Goal: Transaction & Acquisition: Purchase product/service

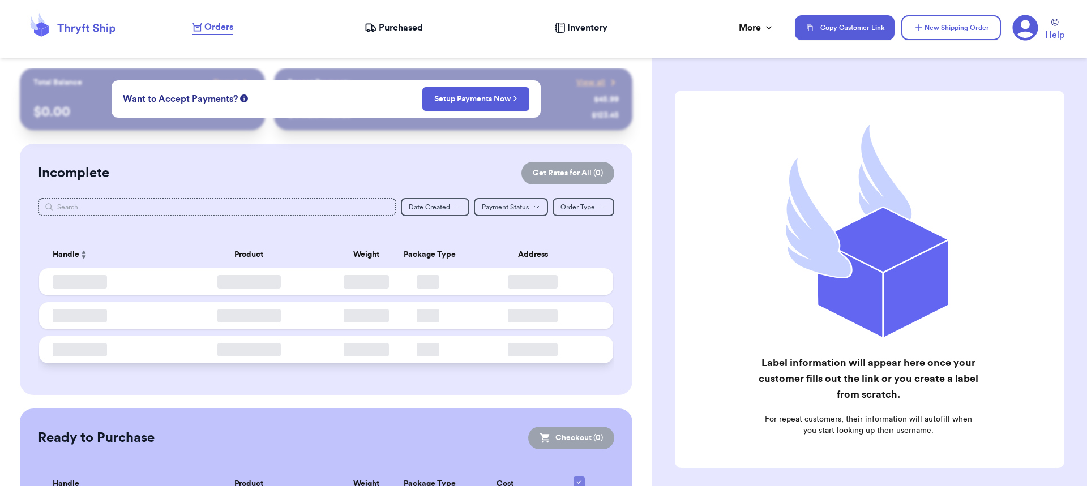
checkbox input "false"
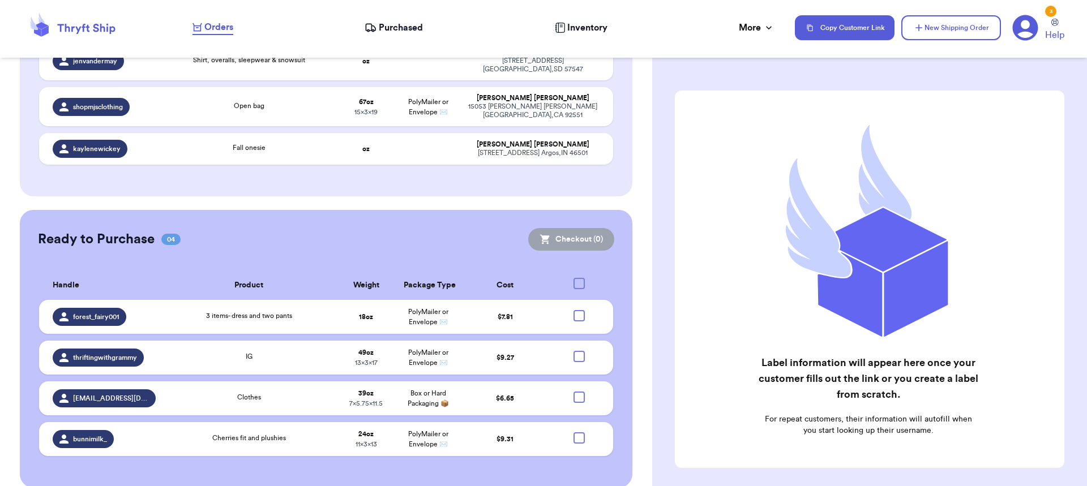
scroll to position [230, 0]
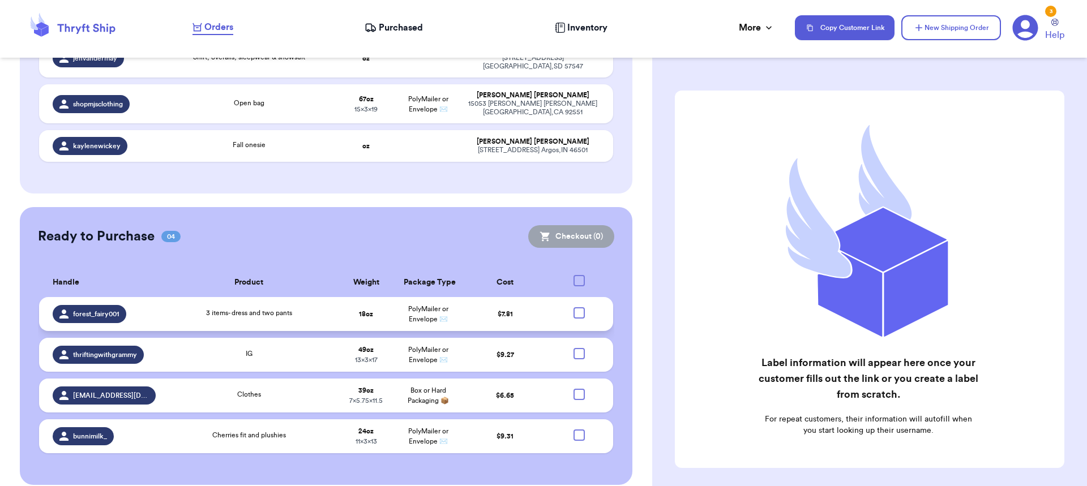
click at [574, 307] on div at bounding box center [578, 312] width 11 height 11
click at [578, 307] on input "checkbox" at bounding box center [578, 307] width 1 height 1
checkbox input "true"
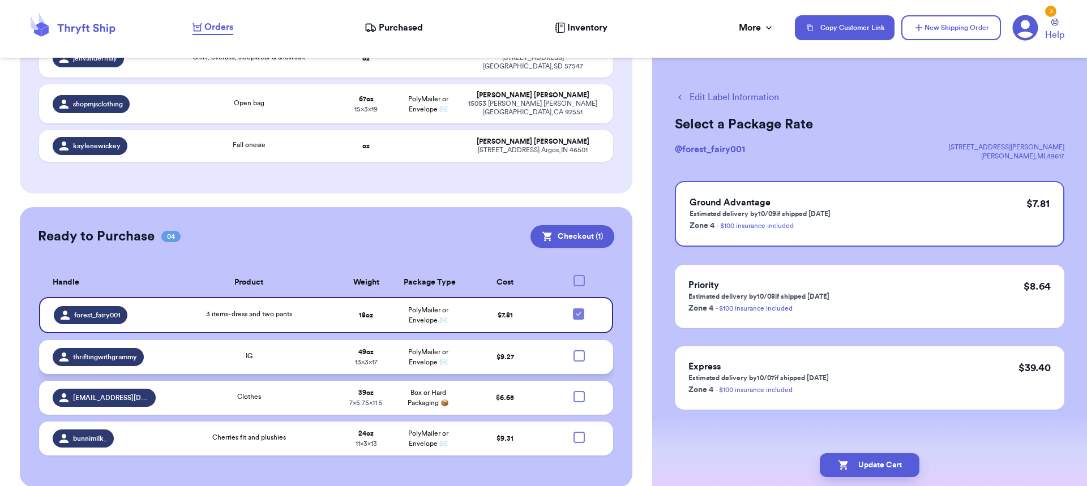
click at [573, 350] on div at bounding box center [578, 355] width 11 height 11
click at [578, 350] on input "checkbox" at bounding box center [578, 350] width 1 height 1
checkbox input "true"
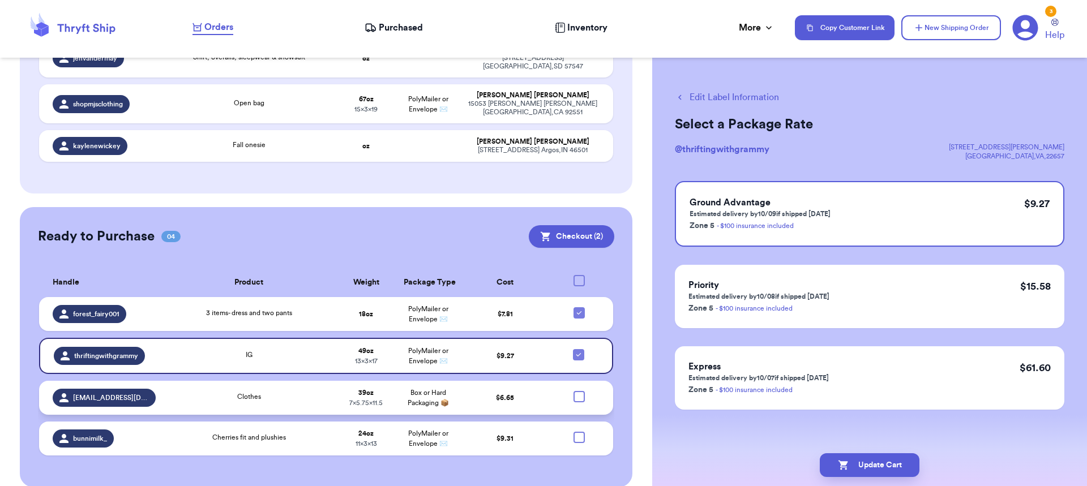
click at [573, 391] on div at bounding box center [578, 396] width 11 height 11
click at [578, 391] on input "checkbox" at bounding box center [578, 391] width 1 height 1
checkbox input "true"
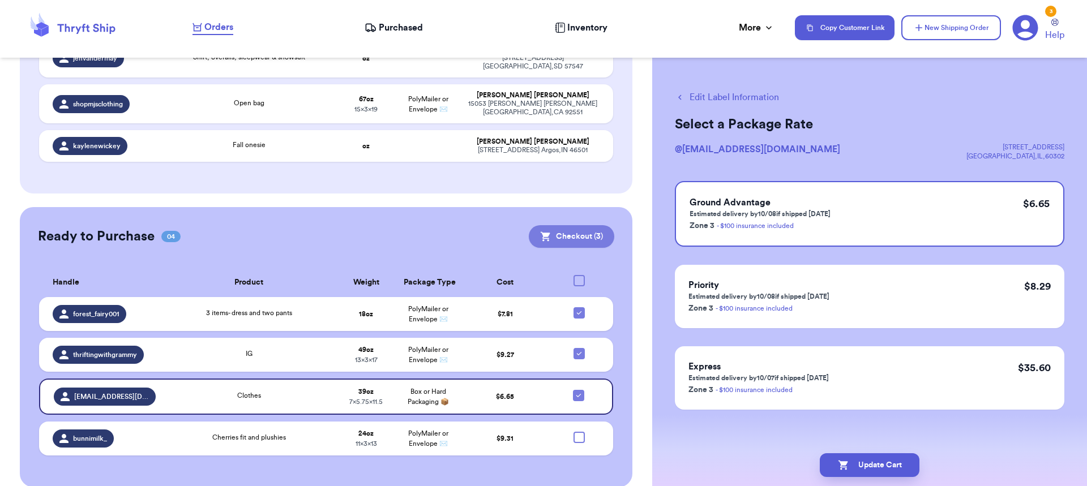
click at [571, 225] on button "Checkout ( 3 )" at bounding box center [571, 236] width 85 height 23
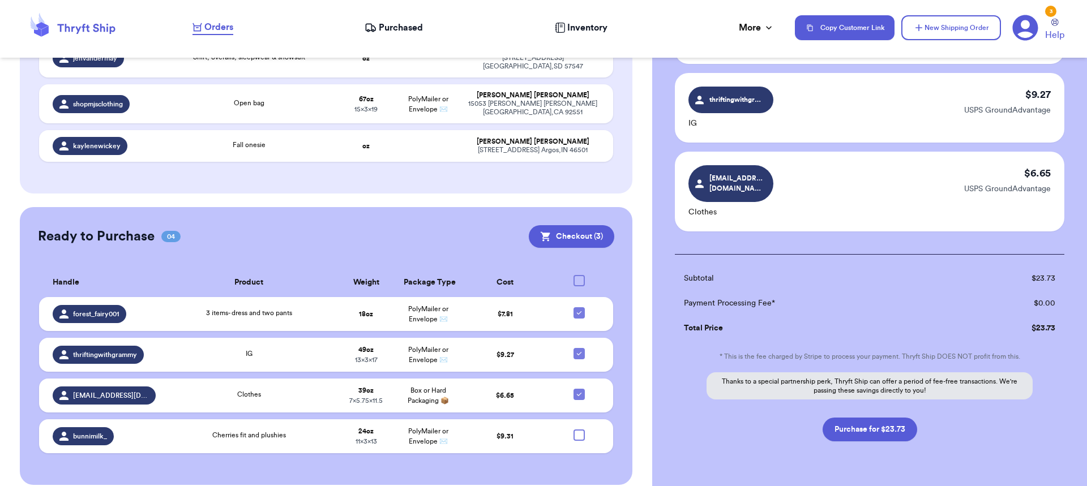
scroll to position [170, 0]
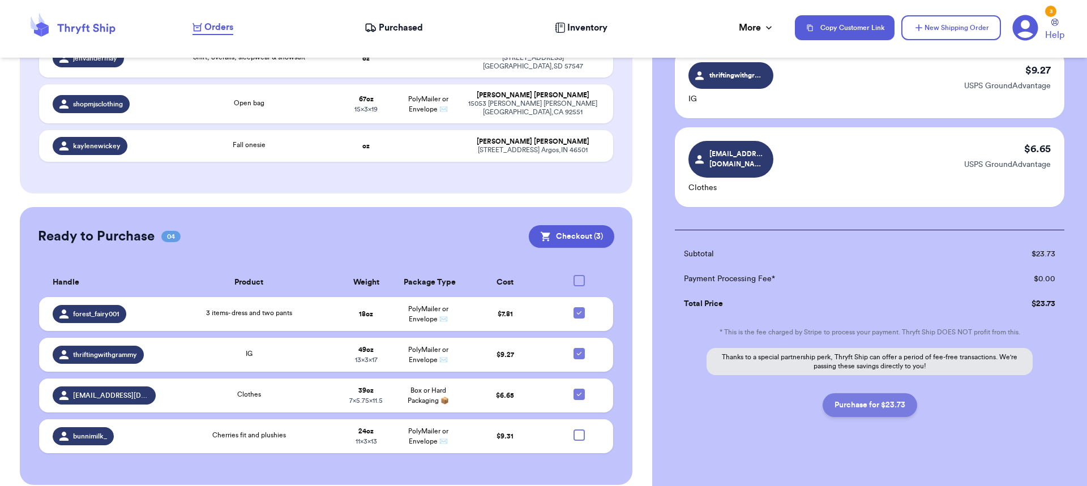
click at [884, 395] on button "Purchase for $23.73" at bounding box center [869, 405] width 95 height 24
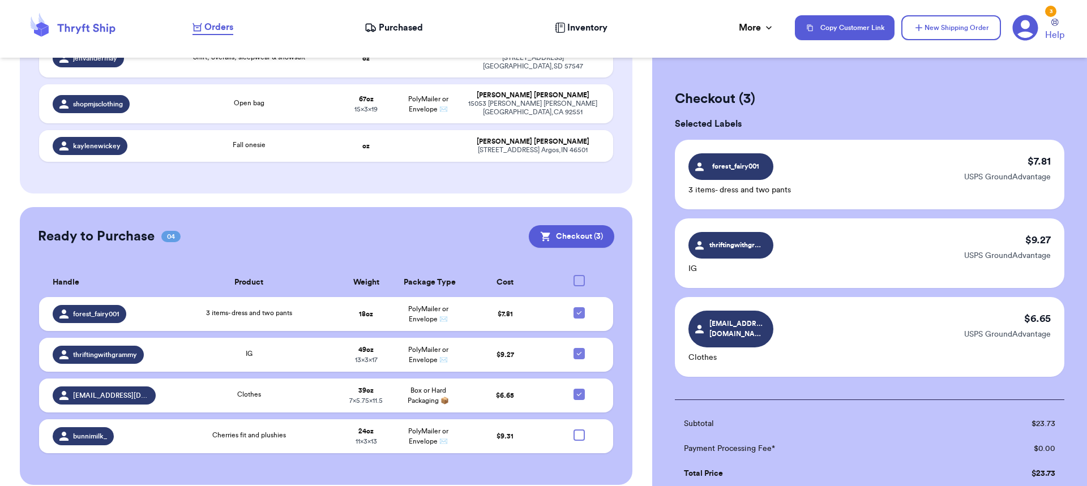
checkbox input "false"
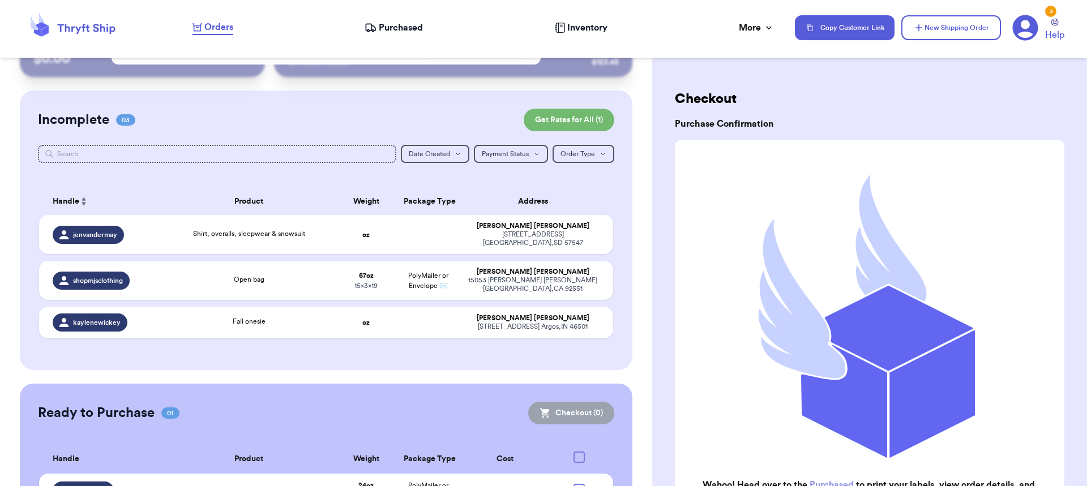
scroll to position [0, 0]
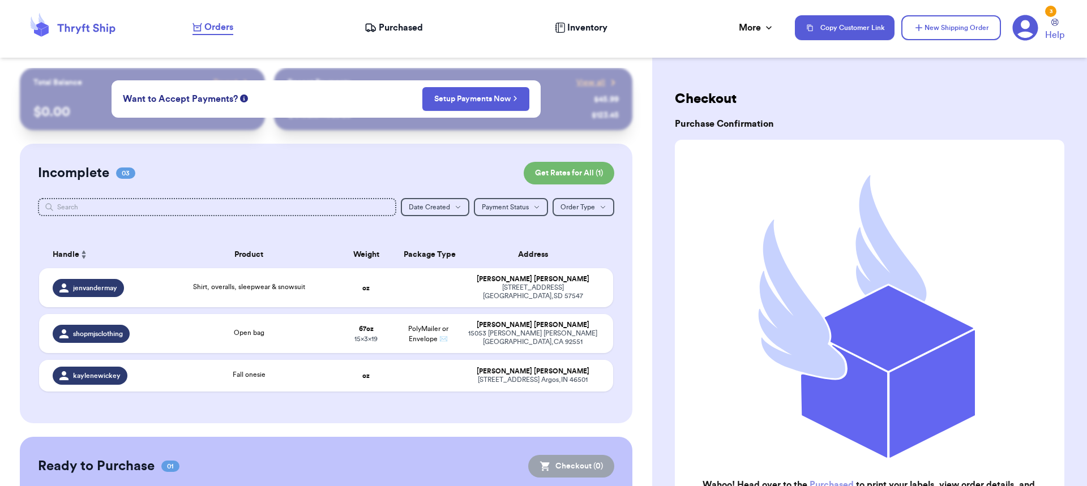
click at [408, 25] on span "Purchased" at bounding box center [401, 28] width 44 height 14
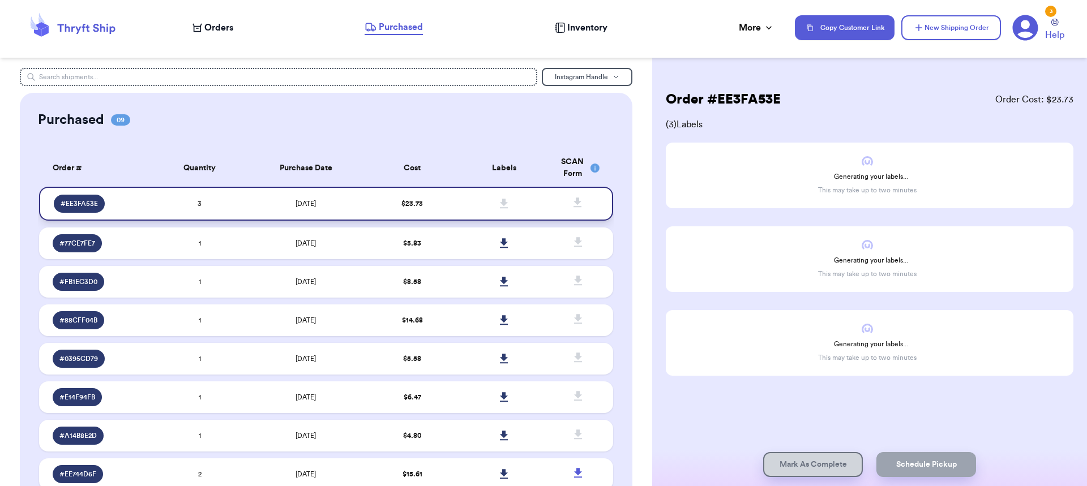
click at [344, 202] on td "[DATE]" at bounding box center [306, 204] width 121 height 34
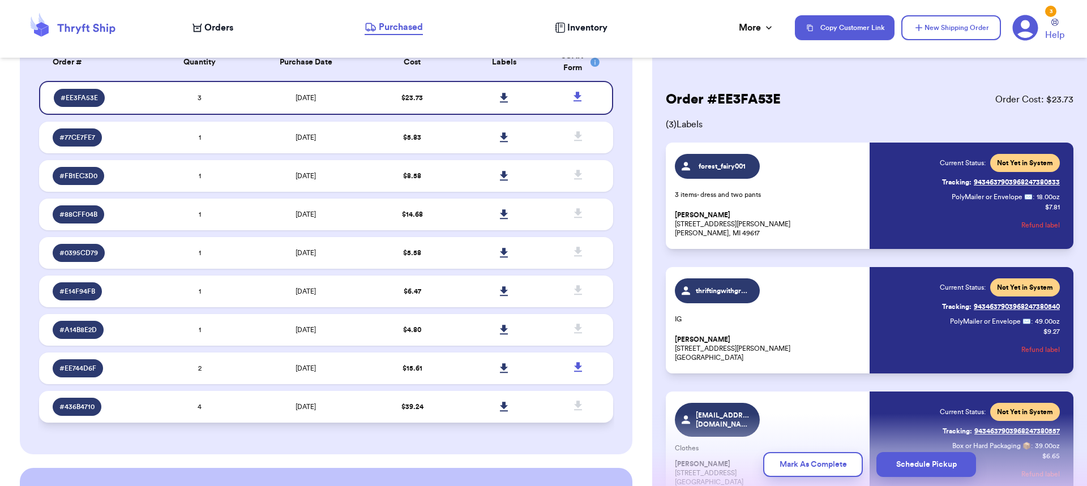
scroll to position [113, 0]
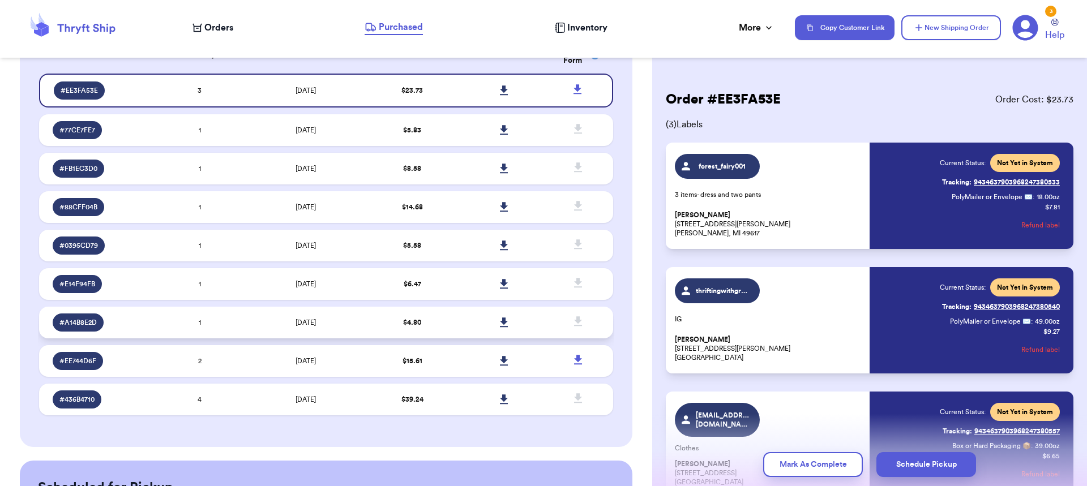
click at [501, 322] on icon at bounding box center [504, 323] width 8 height 10
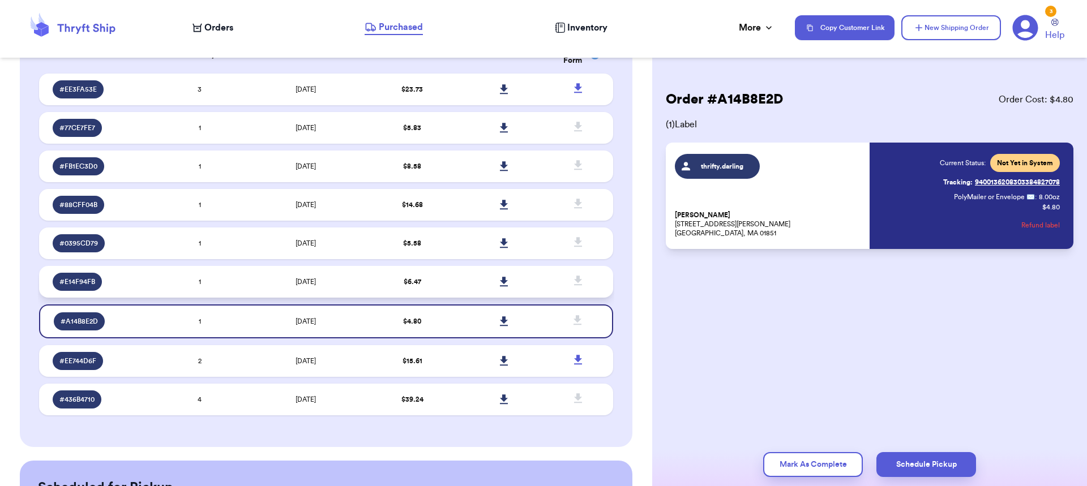
click at [500, 278] on icon at bounding box center [504, 282] width 8 height 10
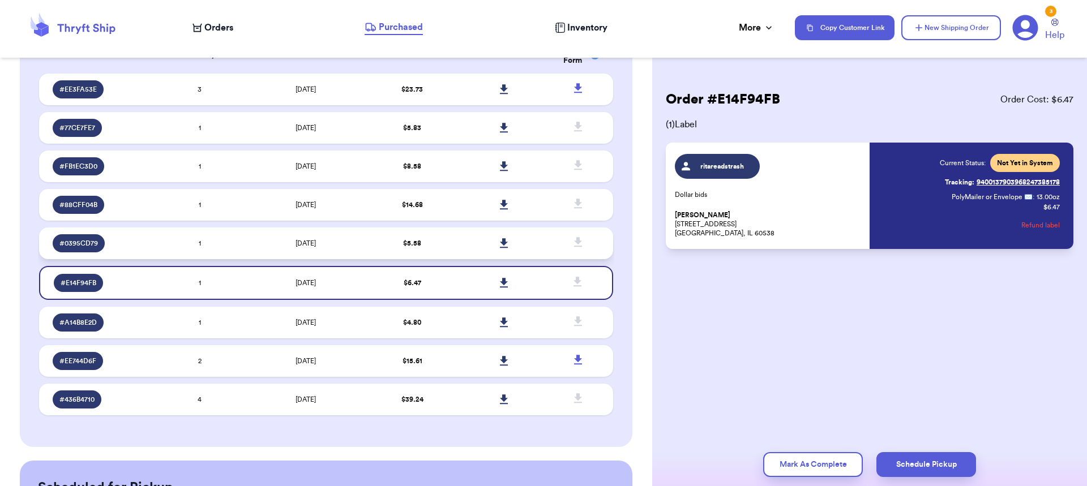
click at [500, 245] on icon at bounding box center [504, 243] width 8 height 10
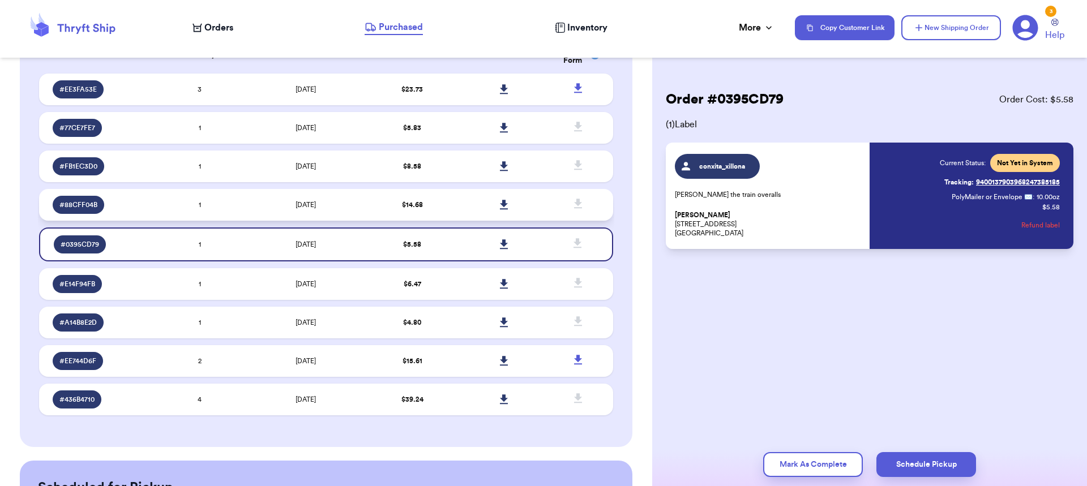
click at [500, 203] on icon at bounding box center [504, 205] width 8 height 10
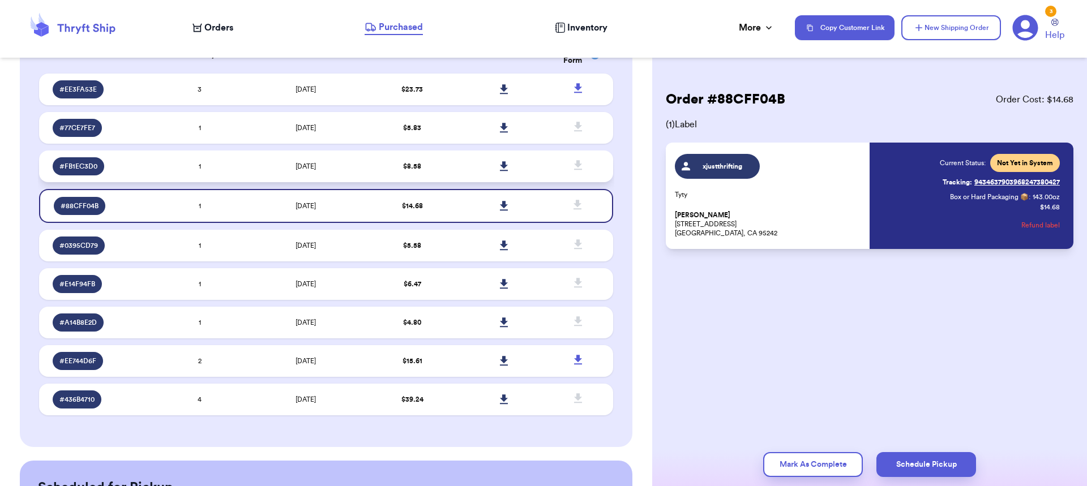
click at [500, 165] on icon at bounding box center [504, 166] width 8 height 10
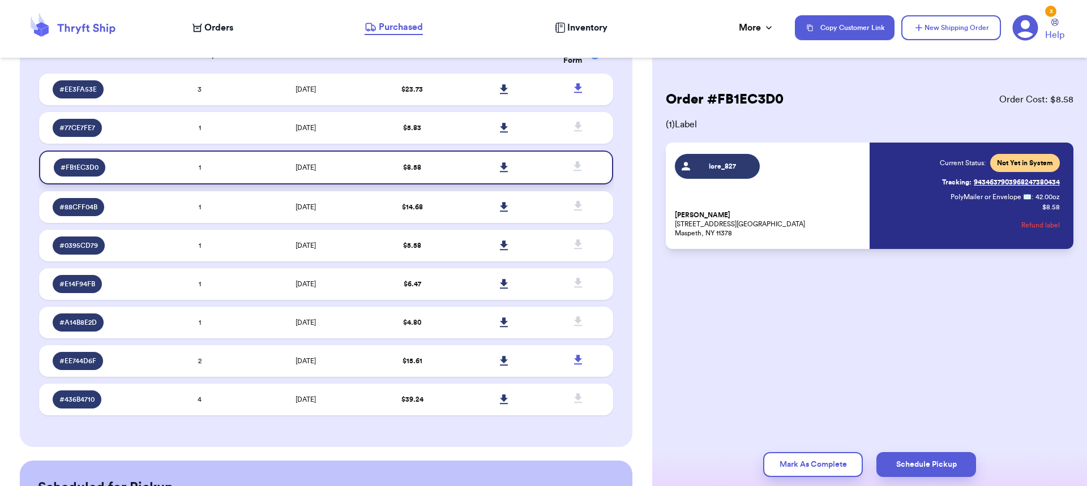
click at [500, 167] on icon at bounding box center [504, 167] width 8 height 10
click at [500, 125] on icon at bounding box center [504, 128] width 8 height 10
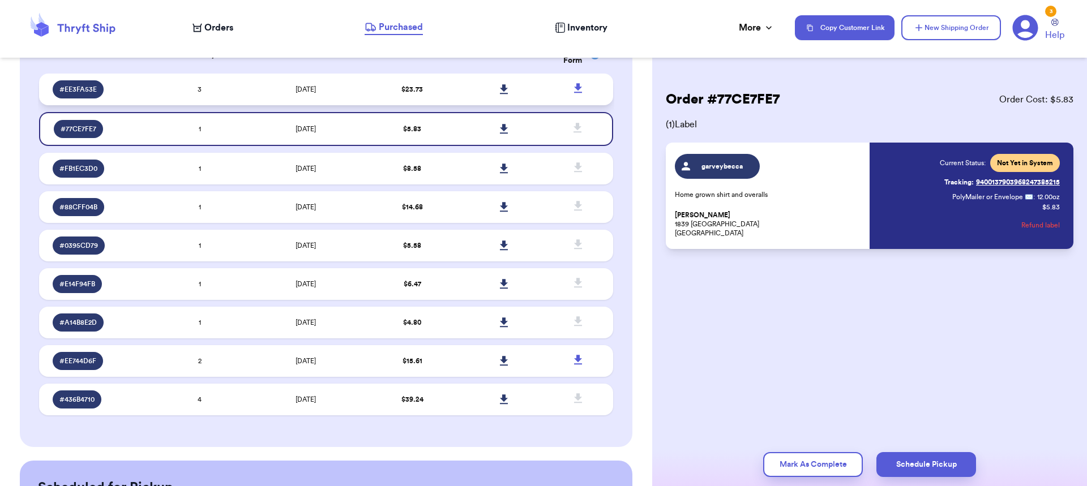
click at [500, 87] on icon at bounding box center [504, 89] width 8 height 10
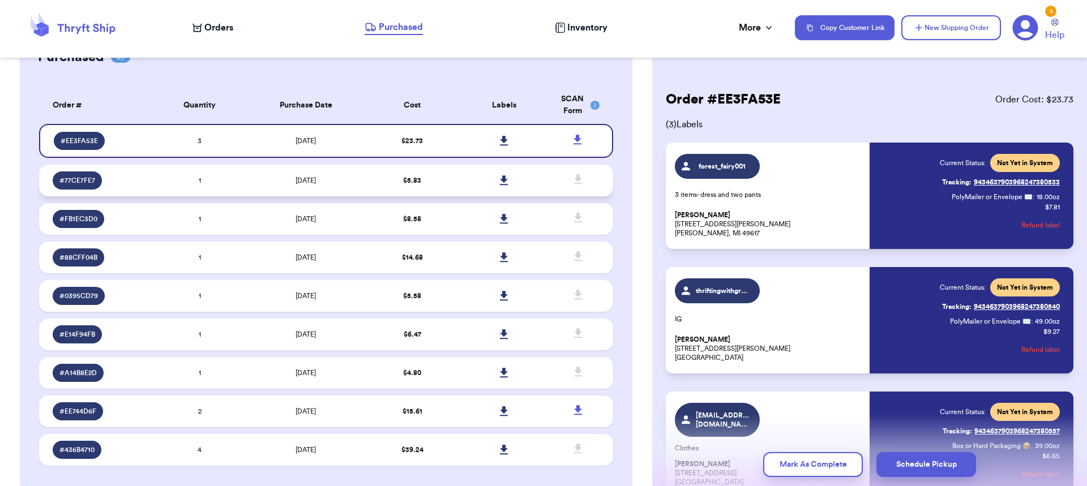
scroll to position [0, 0]
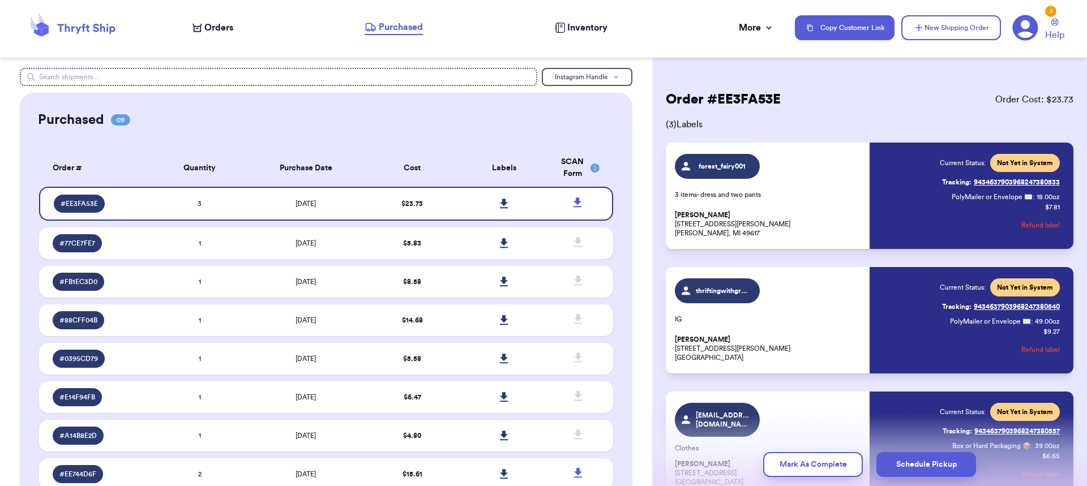
click at [82, 26] on icon at bounding box center [72, 27] width 91 height 31
